Goal: Information Seeking & Learning: Find specific fact

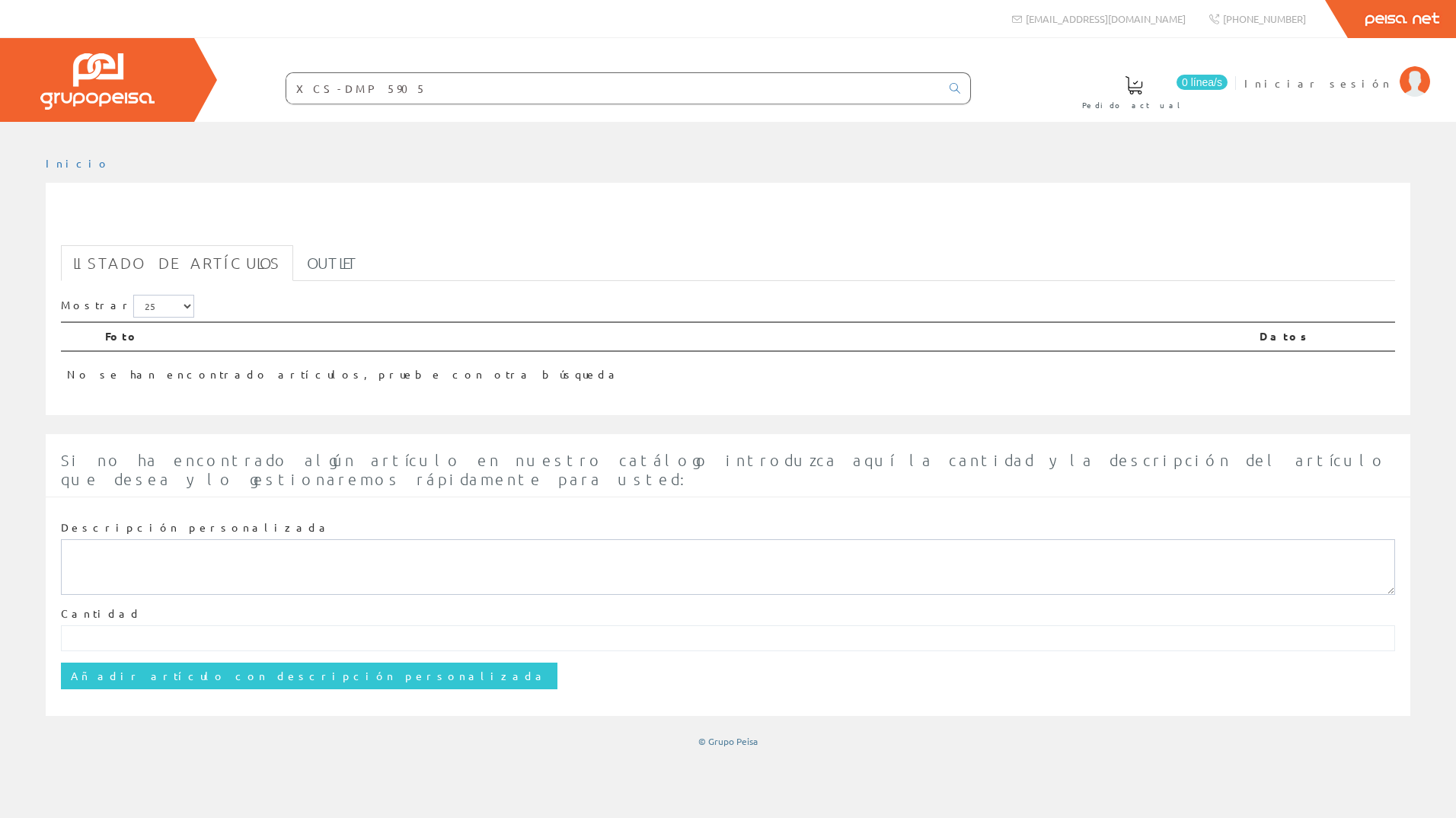
click at [392, 90] on input "XCS-DMP 5905" at bounding box center [613, 88] width 654 height 31
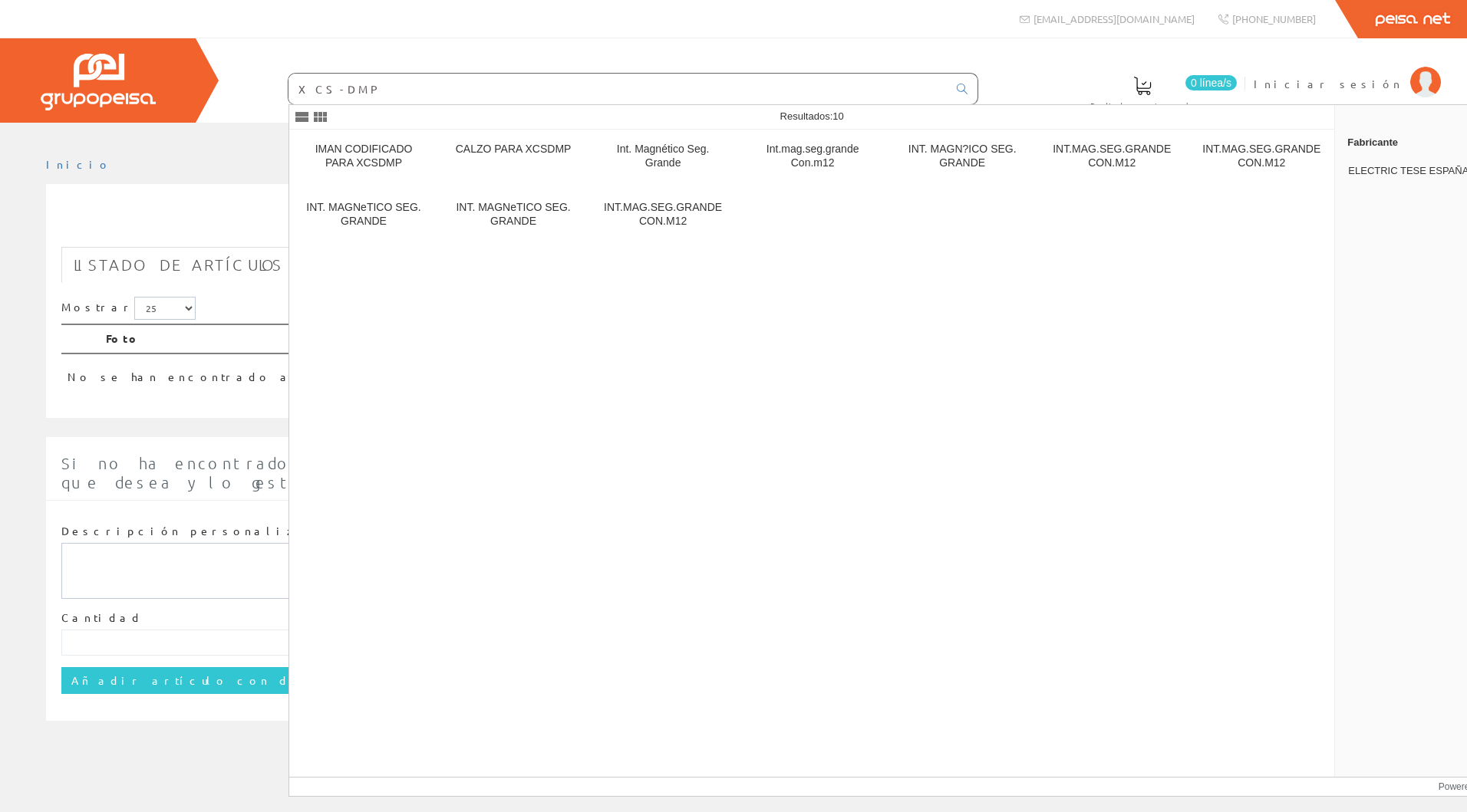
type input "XCS-DMP"
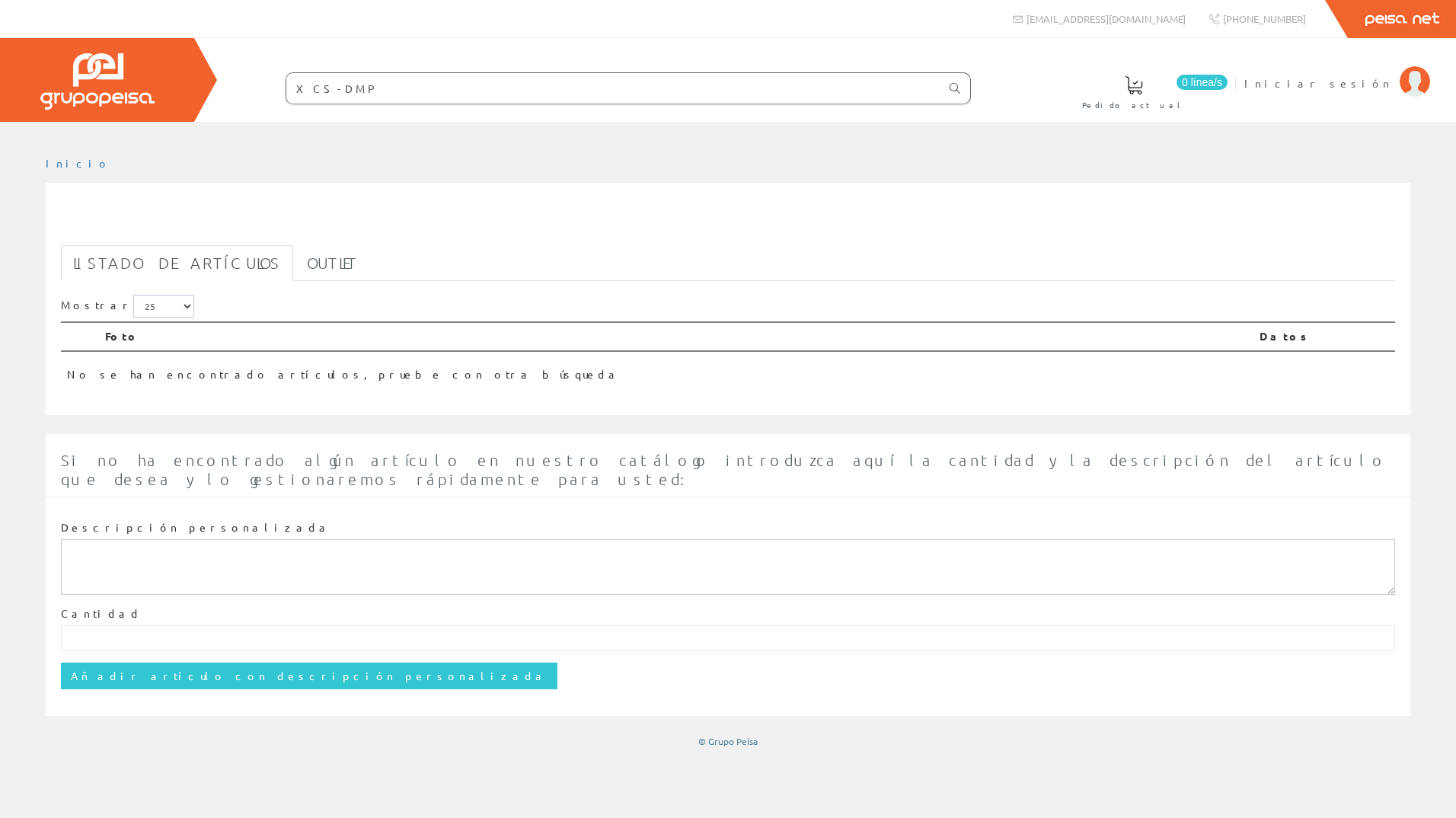
click at [953, 86] on icon at bounding box center [955, 88] width 11 height 11
drag, startPoint x: 397, startPoint y: 85, endPoint x: 213, endPoint y: 91, distance: 184.1
click at [213, 91] on div "0 línea/s Pedido actual Iniciar sesión" at bounding box center [728, 80] width 1456 height 84
